Goal: Task Accomplishment & Management: Manage account settings

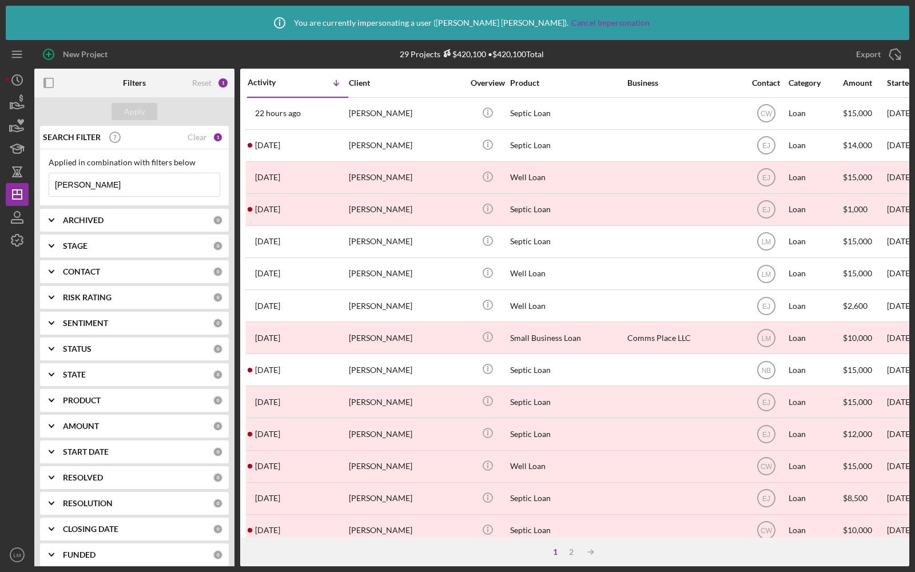
click at [116, 182] on input "anna" at bounding box center [134, 184] width 170 height 23
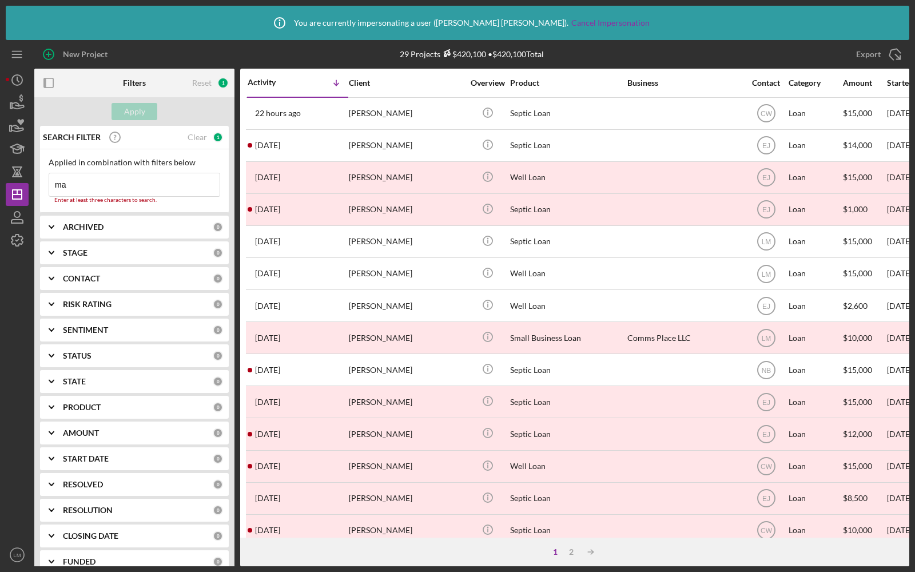
type input "m"
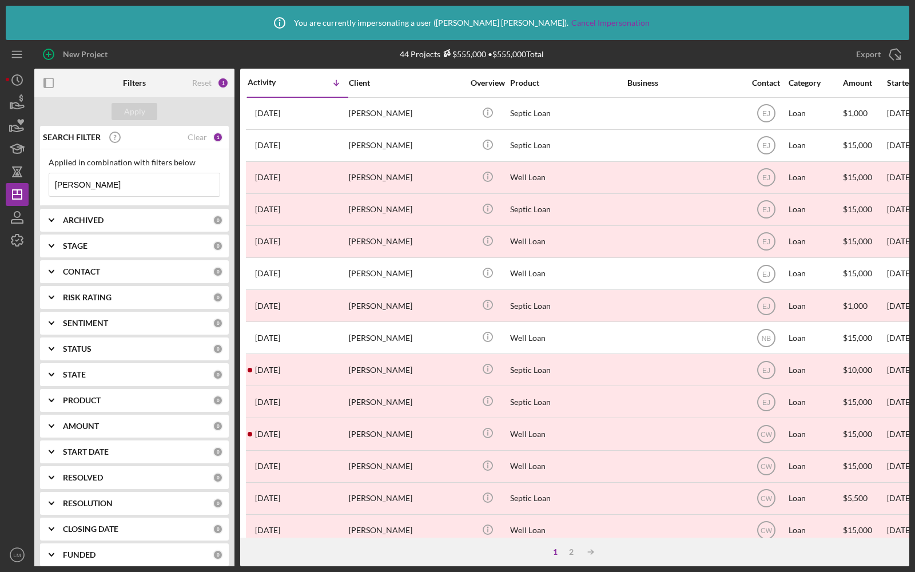
click at [109, 195] on input "jessica" at bounding box center [134, 184] width 170 height 23
click at [103, 184] on input "jessica" at bounding box center [134, 184] width 170 height 23
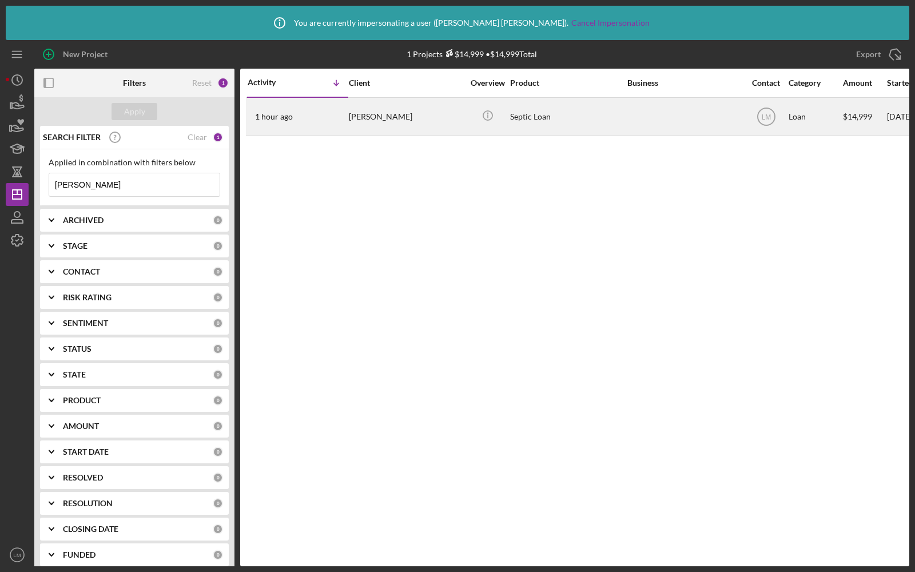
type input "maguire"
click at [415, 123] on div "Rebecca Maguire" at bounding box center [406, 116] width 114 height 37
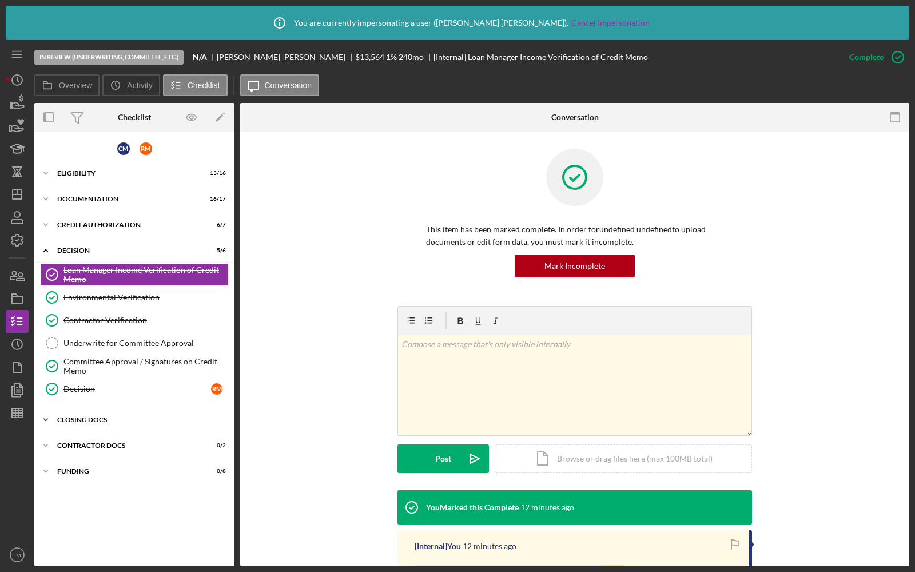
click at [91, 408] on div "Icon/Expander CLOSING DOCS 2 / 7" at bounding box center [134, 419] width 200 height 23
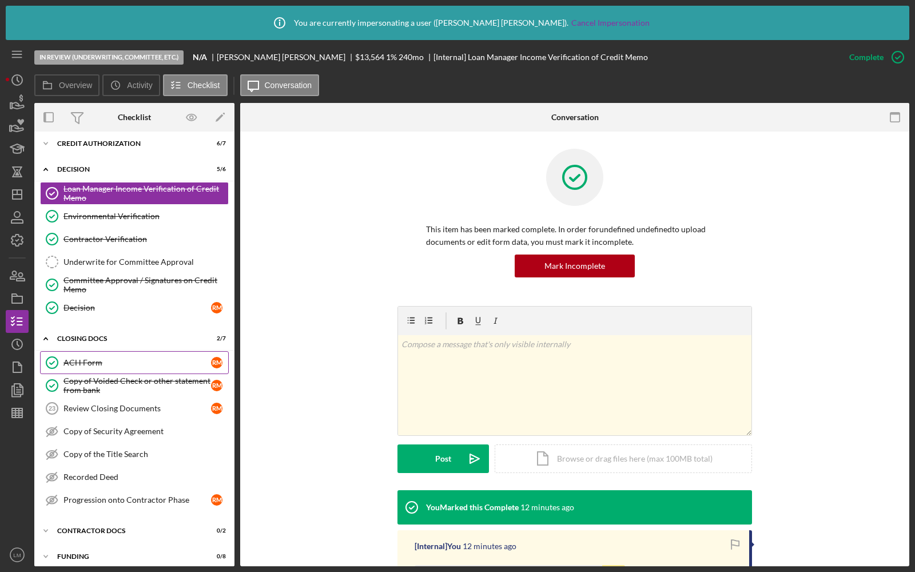
click at [94, 358] on div "ACH Form" at bounding box center [137, 362] width 148 height 9
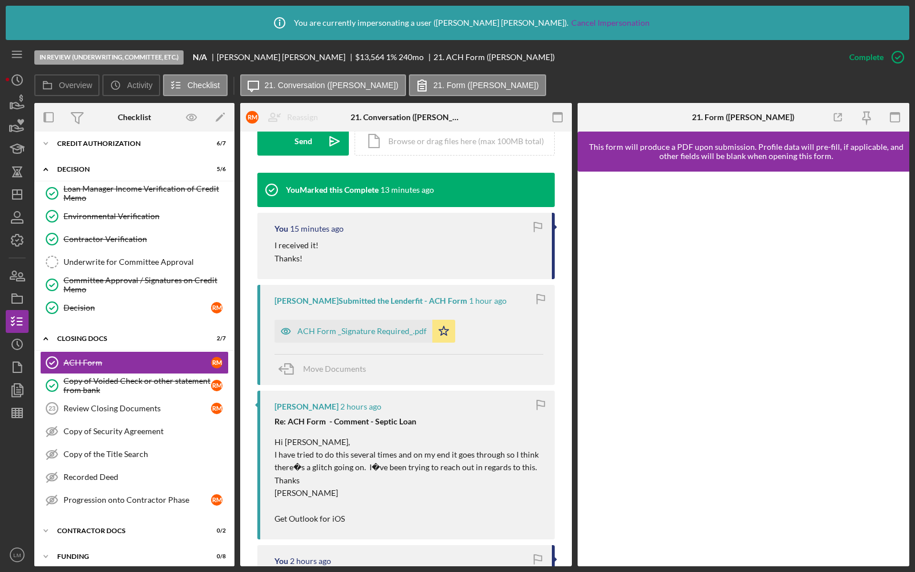
scroll to position [291, 0]
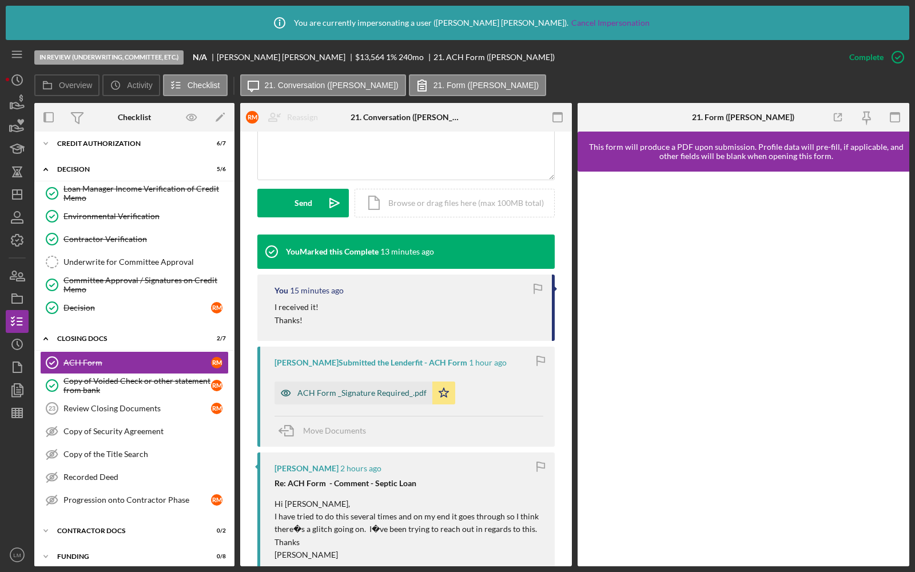
click at [348, 389] on div "ACH Form _Signature Required_.pdf" at bounding box center [361, 392] width 129 height 9
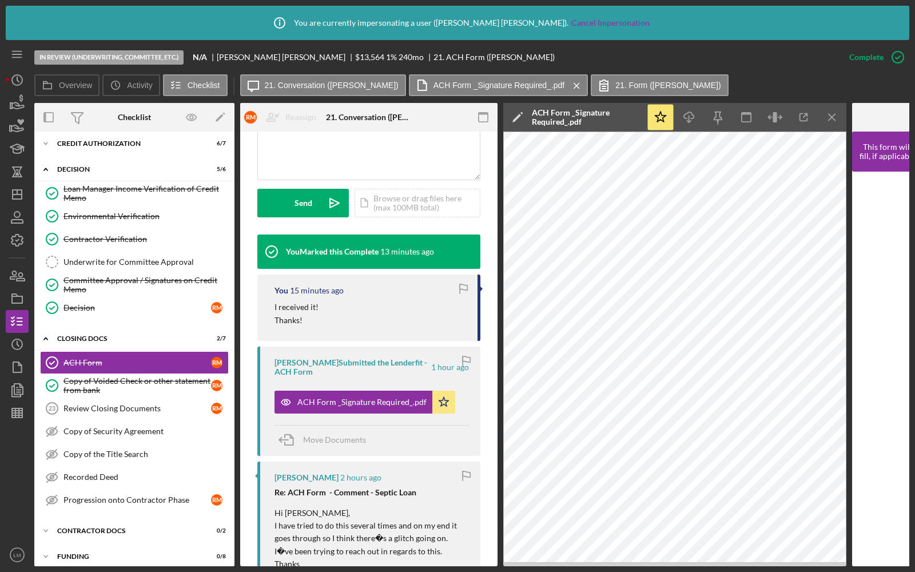
scroll to position [0, 200]
